Goal: Information Seeking & Learning: Learn about a topic

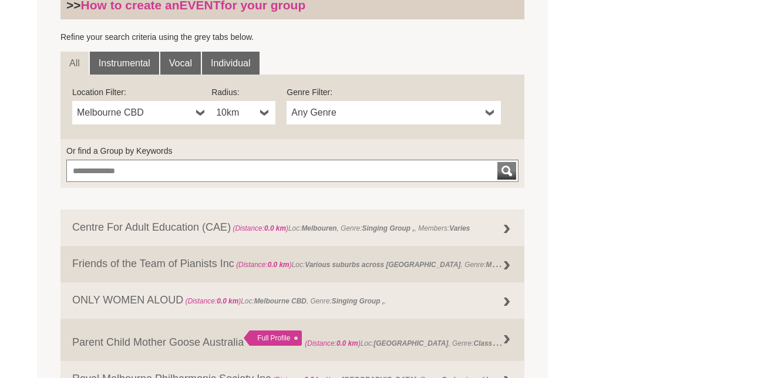
scroll to position [306, 0]
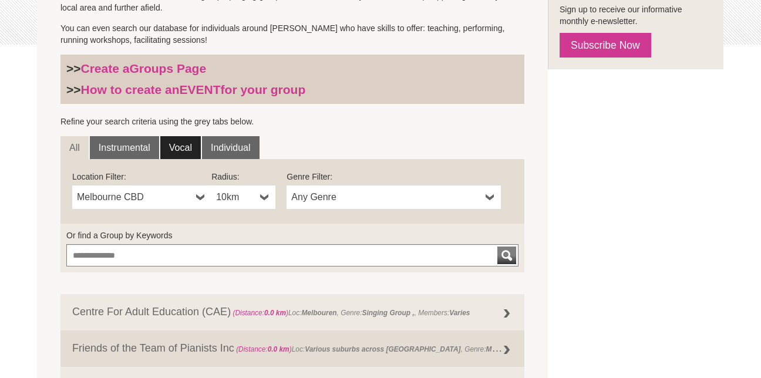
click at [182, 146] on link "Vocal" at bounding box center [180, 148] width 41 height 24
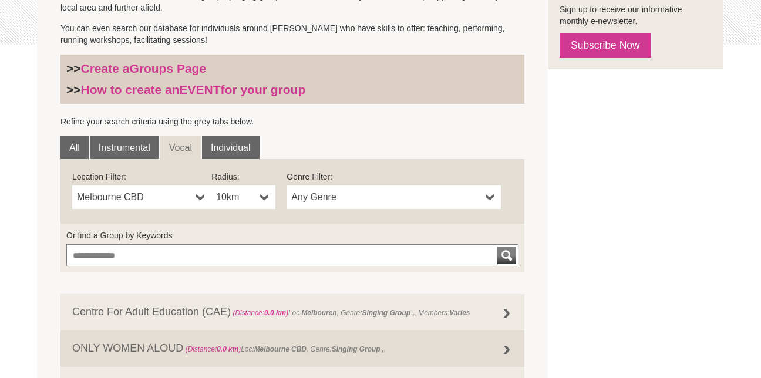
click at [199, 198] on b at bounding box center [200, 198] width 9 height 24
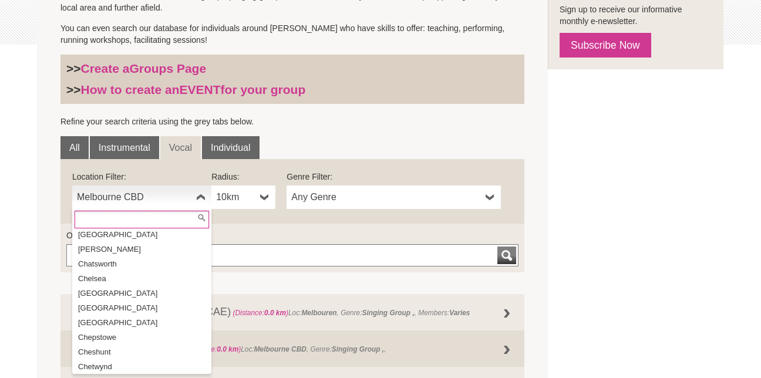
scroll to position [4652, 0]
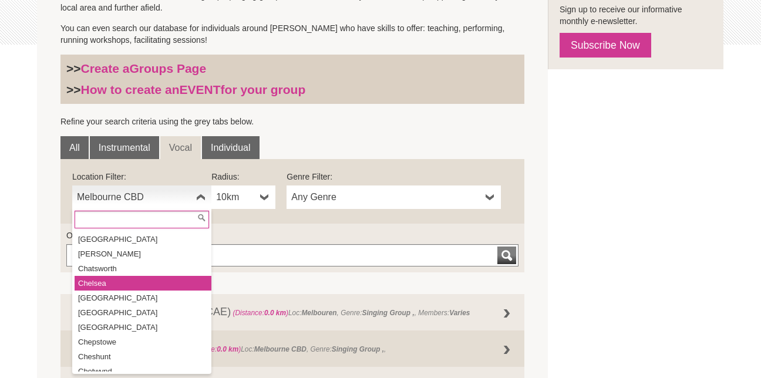
click at [100, 276] on li "Chelsea" at bounding box center [143, 283] width 137 height 15
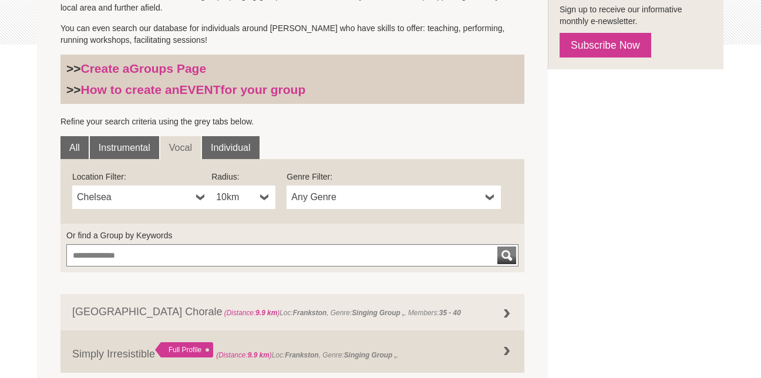
click at [586, 261] on div "FIND A GROUP Search the CMVic database for music groups (singing groups, choirs…" at bounding box center [380, 167] width 687 height 460
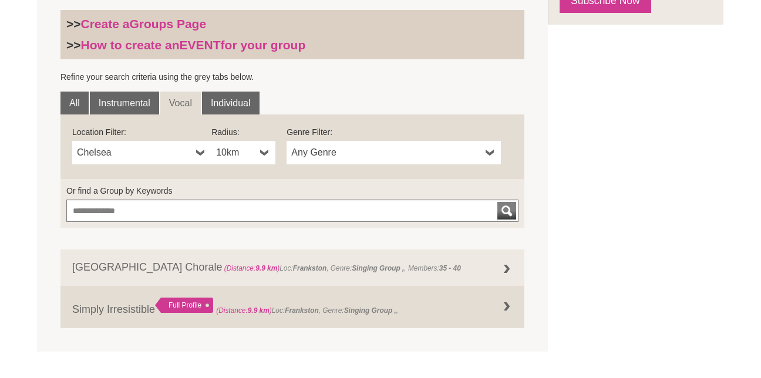
scroll to position [353, 0]
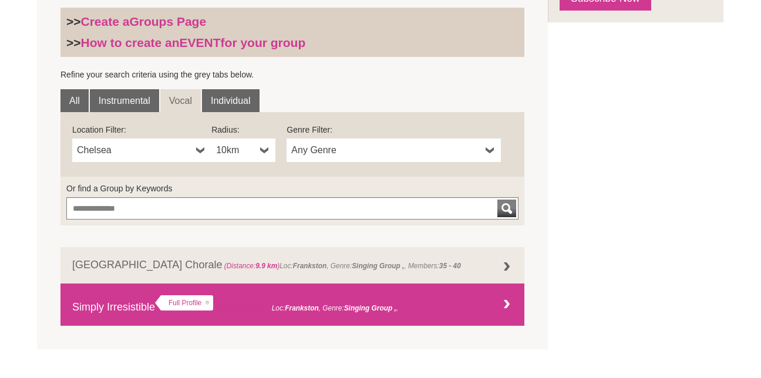
click at [121, 306] on font "Simply Irresistible" at bounding box center [113, 307] width 83 height 12
